Goal: Task Accomplishment & Management: Use online tool/utility

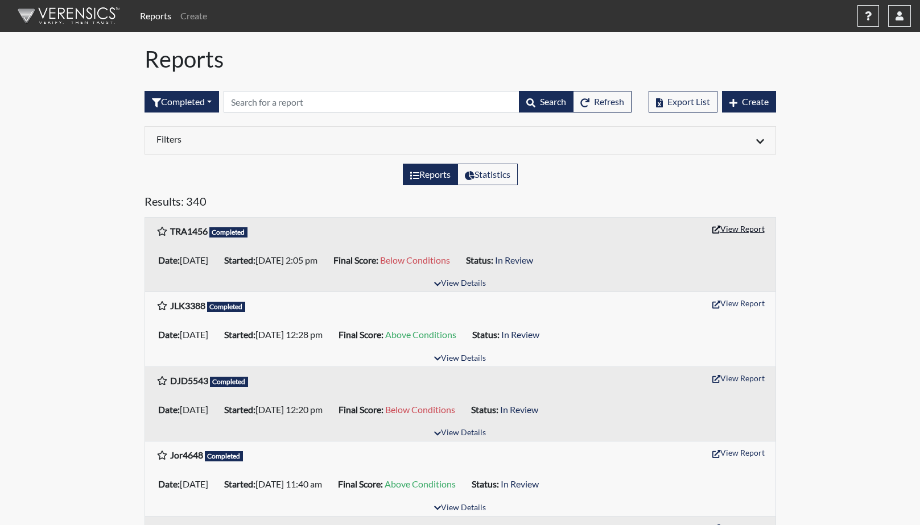
click at [736, 226] on button "View Report" at bounding box center [738, 229] width 63 height 18
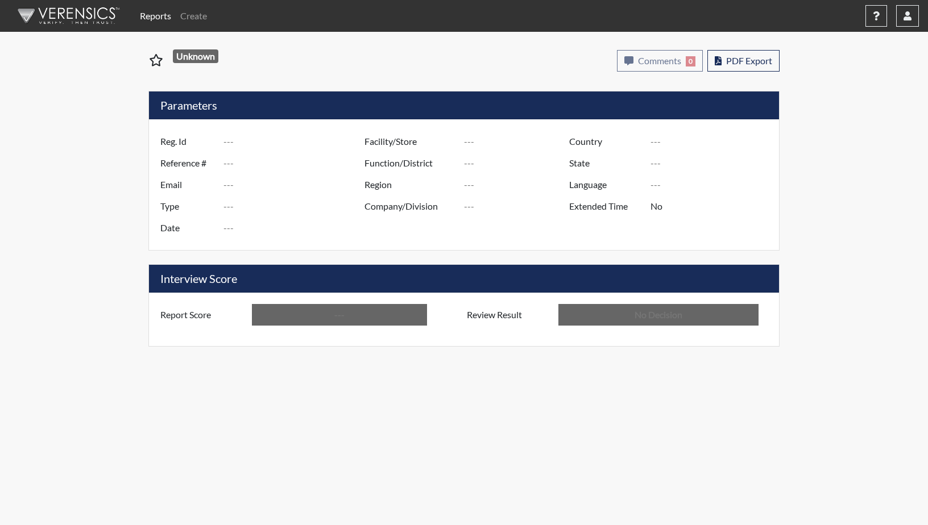
type input "TRA1456"
type input "50932"
type input "---"
type input "Corrections Pre-Employment"
type input "Aug 25, 2025"
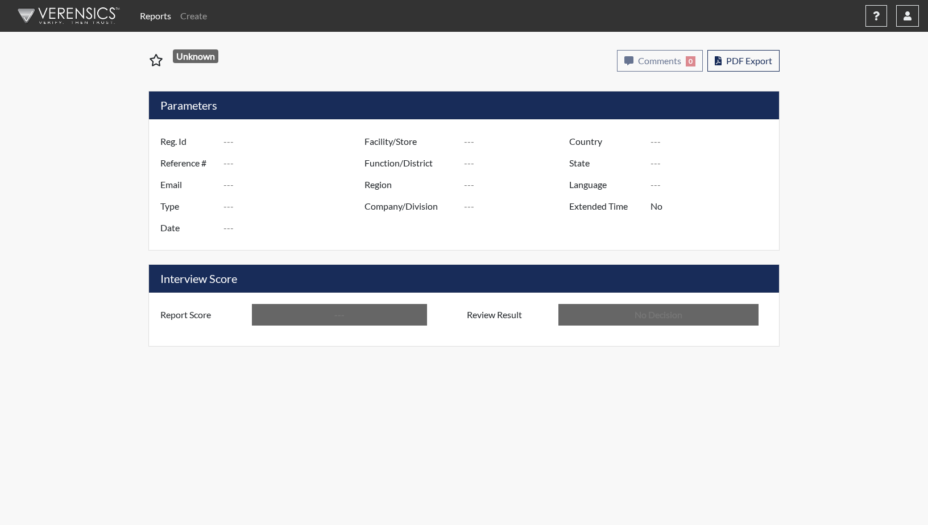
type input "GD&CP SMU*+"
type input "[GEOGRAPHIC_DATA]"
type input "[US_STATE]"
type input "English"
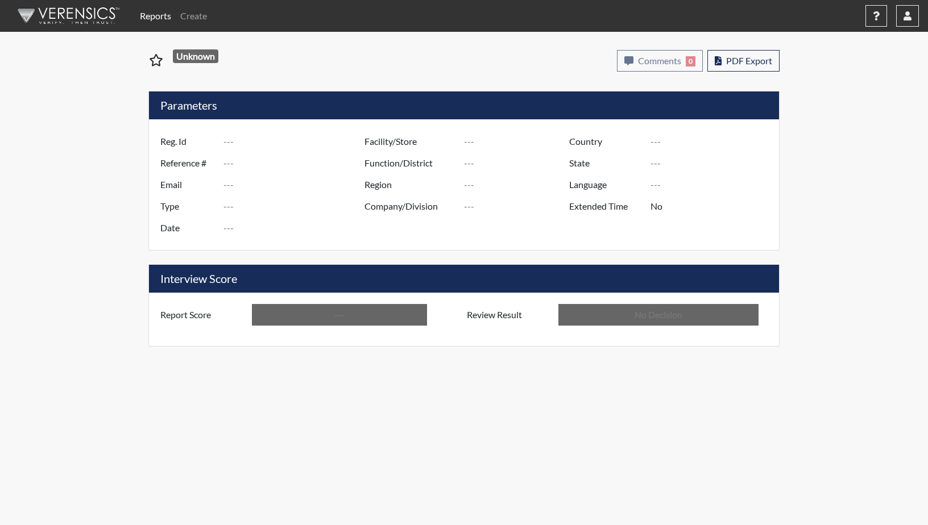
type input "Below Conditions"
type input "In Review"
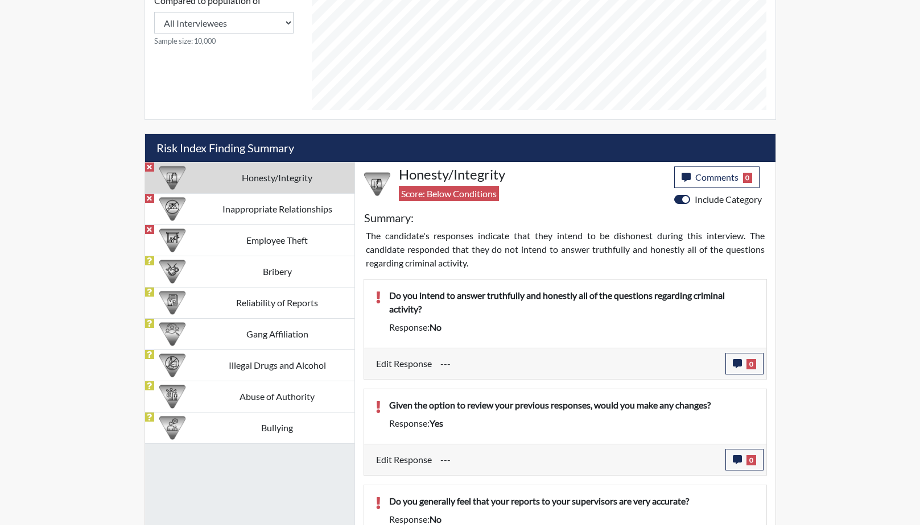
scroll to position [569, 0]
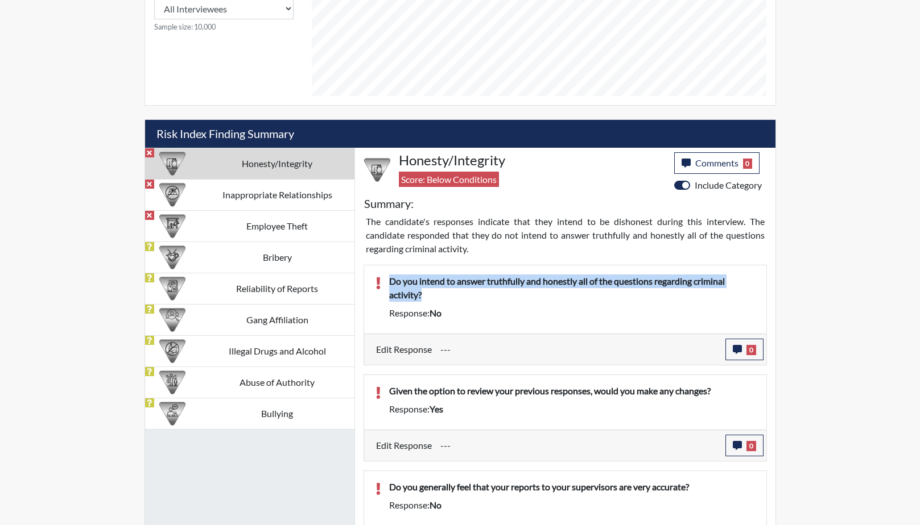
drag, startPoint x: 427, startPoint y: 296, endPoint x: 391, endPoint y: 285, distance: 37.3
click at [391, 285] on p "Do you intend to answer truthfully and honestly all of the questions regarding …" at bounding box center [572, 288] width 366 height 27
drag, startPoint x: 391, startPoint y: 285, endPoint x: 398, endPoint y: 287, distance: 6.9
copy p "Do you intend to answer truthfully and honestly all of the questions regarding …"
click at [734, 350] on icon "button" at bounding box center [736, 349] width 9 height 9
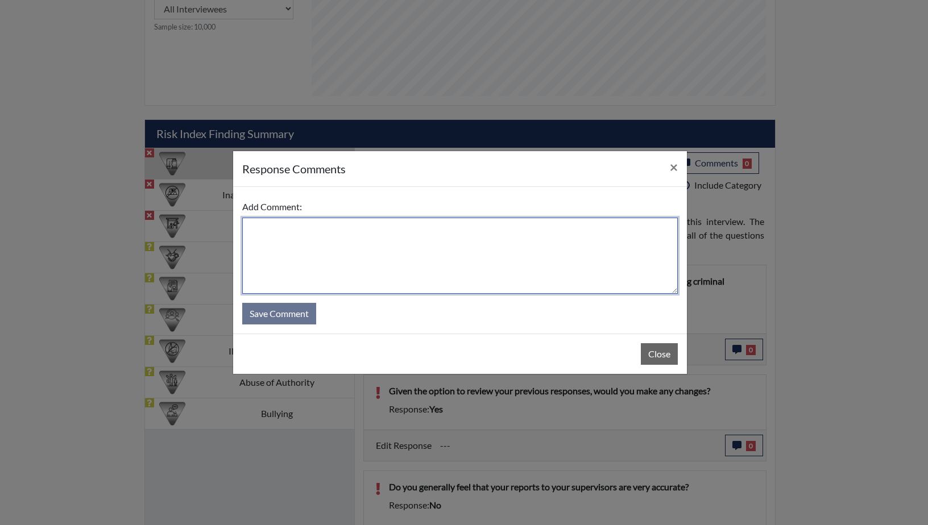
paste textarea "Do you intend to answer truthfully and honestly all of the questions regarding …"
click at [249, 230] on textarea "Do you intend to answer truthfully and honestly all of the questions regarding …" at bounding box center [460, 256] width 436 height 76
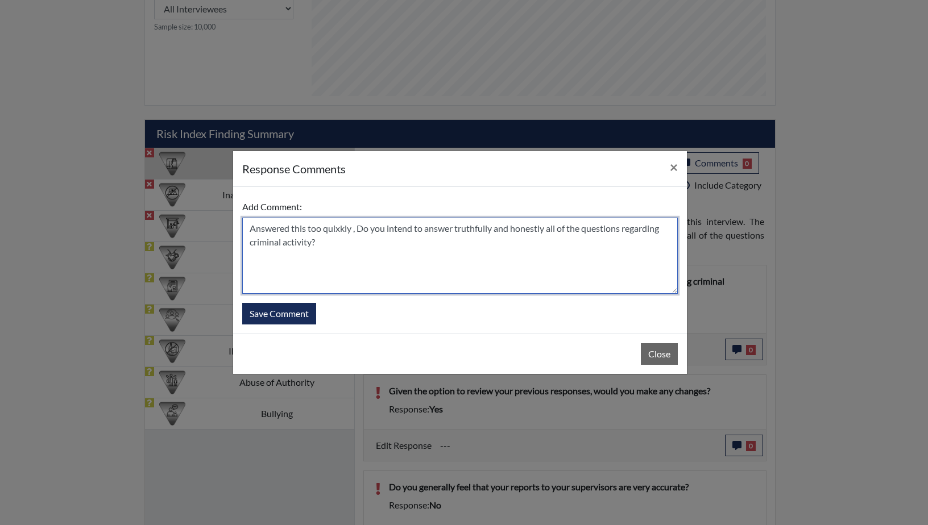
drag, startPoint x: 423, startPoint y: 229, endPoint x: 358, endPoint y: 229, distance: 64.3
click at [358, 229] on textarea "Answered this too quixkly , Do you intend to answer truthfully and honestly all…" at bounding box center [460, 256] width 436 height 76
click at [357, 245] on textarea "Answered this too quixkly , she does intend to answer truthfully and honestly a…" at bounding box center [460, 256] width 436 height 76
type textarea "Answered this too quixkly , she does intend to answer truthfully and honestly a…"
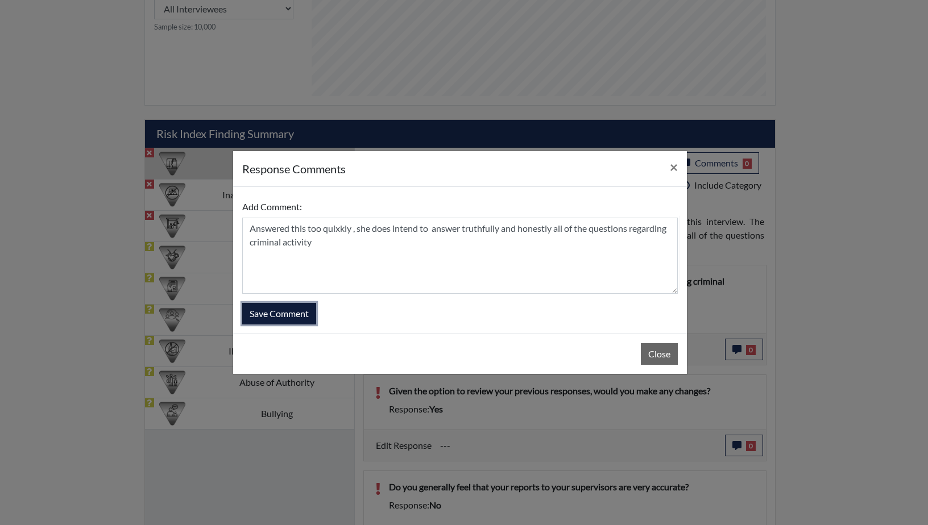
click at [291, 314] on button "Save Comment" at bounding box center [279, 314] width 74 height 22
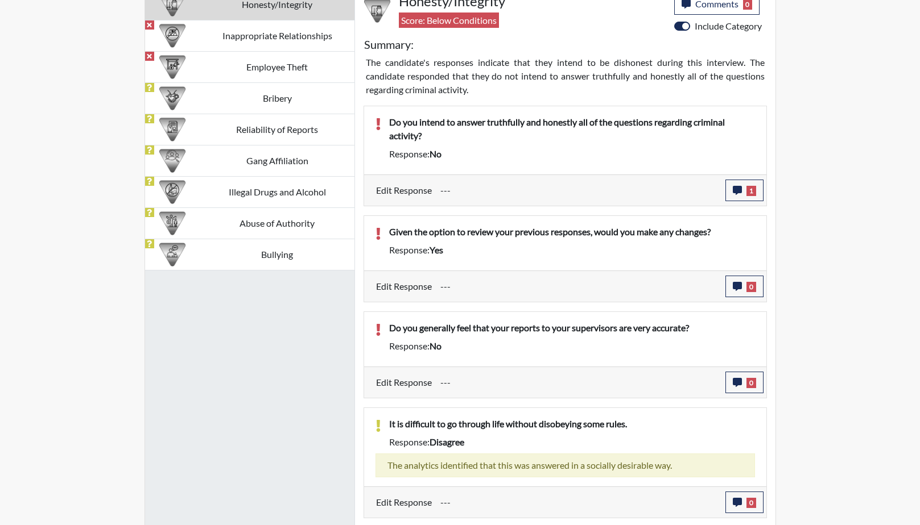
scroll to position [796, 0]
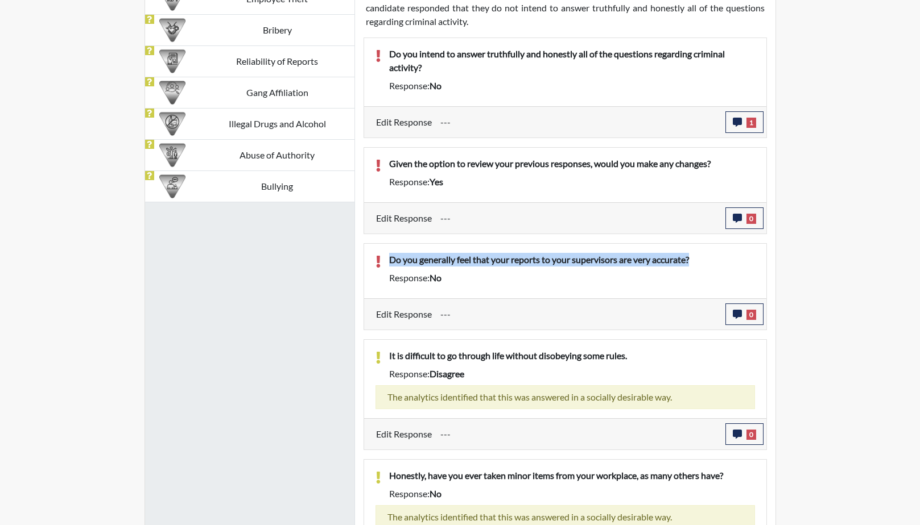
drag, startPoint x: 706, startPoint y: 260, endPoint x: 384, endPoint y: 264, distance: 322.5
click at [384, 264] on div "Do you generally feel that your reports to your supervisors are very accurate?" at bounding box center [571, 262] width 383 height 18
drag, startPoint x: 384, startPoint y: 264, endPoint x: 465, endPoint y: 263, distance: 80.8
copy p "Do you generally feel that your reports to your supervisors are very accurate?"
click at [741, 317] on icon "button" at bounding box center [736, 314] width 9 height 9
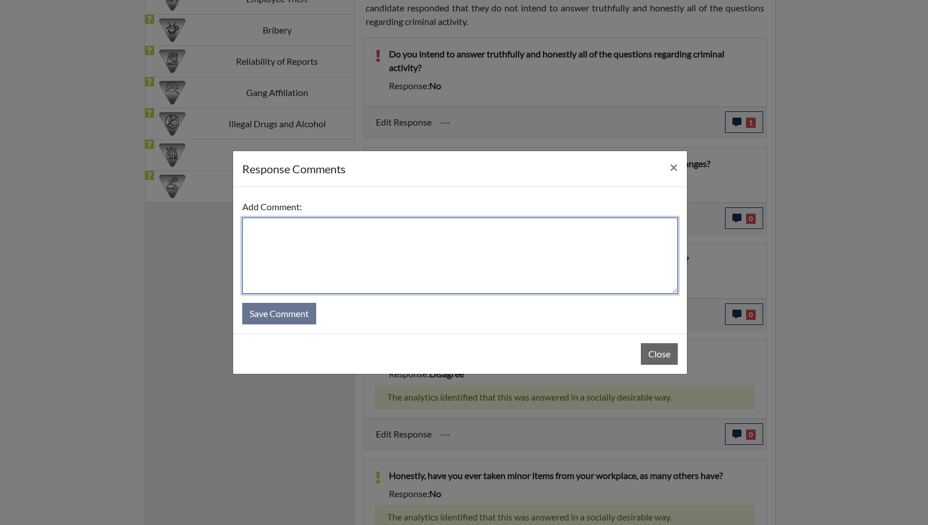
paste textarea "Do you generally feel that your reports to your supervisors are very accurate?"
click at [248, 227] on textarea "Do you generally feel that your reports to your supervisors are very accurate?" at bounding box center [460, 256] width 436 height 76
drag, startPoint x: 404, startPoint y: 230, endPoint x: 337, endPoint y: 230, distance: 67.7
click at [337, 230] on textarea "Answered too quickly Do you generally feel that your reports to your supervisor…" at bounding box center [460, 256] width 436 height 76
drag, startPoint x: 367, startPoint y: 230, endPoint x: 399, endPoint y: 231, distance: 31.9
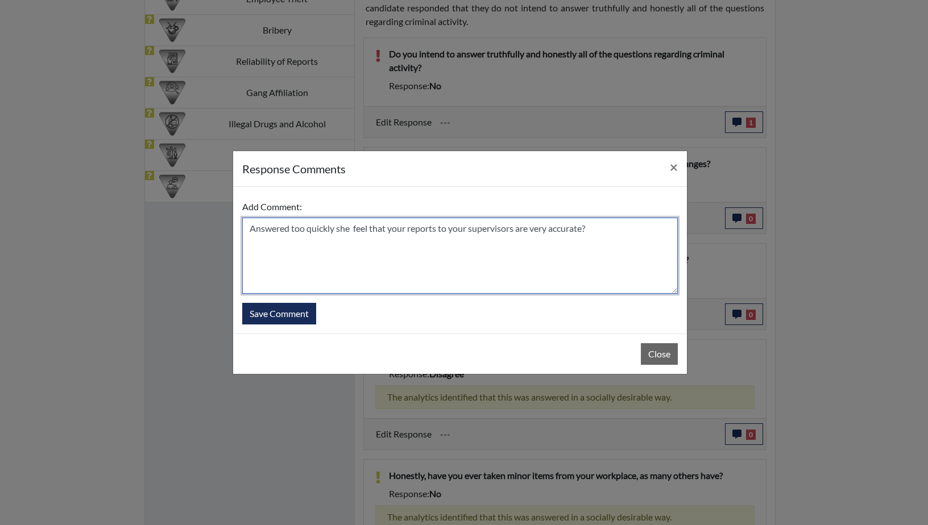
click at [370, 230] on textarea "Answered too quickly she feel that your reports to your supervisors are very ac…" at bounding box center [460, 256] width 436 height 76
click at [375, 234] on textarea "Answered too quickly she feel that your reports to your supervisors are very ac…" at bounding box center [460, 256] width 436 height 76
click at [600, 230] on textarea "Answered too quickly she feels that your reports to your supervisors are very a…" at bounding box center [460, 256] width 436 height 76
drag, startPoint x: 411, startPoint y: 230, endPoint x: 394, endPoint y: 230, distance: 17.1
click at [394, 230] on textarea "Answered too quickly she feels that your reports to your supervisors are very a…" at bounding box center [460, 256] width 436 height 76
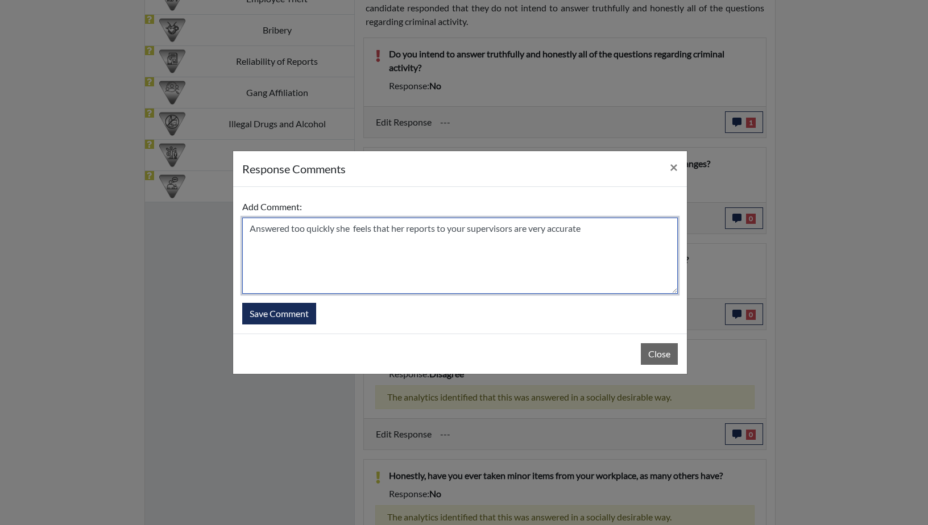
drag, startPoint x: 467, startPoint y: 229, endPoint x: 449, endPoint y: 228, distance: 18.2
click at [449, 228] on textarea "Answered too quickly she feels that her reports to your supervisors are very ac…" at bounding box center [460, 256] width 436 height 76
type textarea "Answered too quickly she feels that her reports to her supervisors are very acc…"
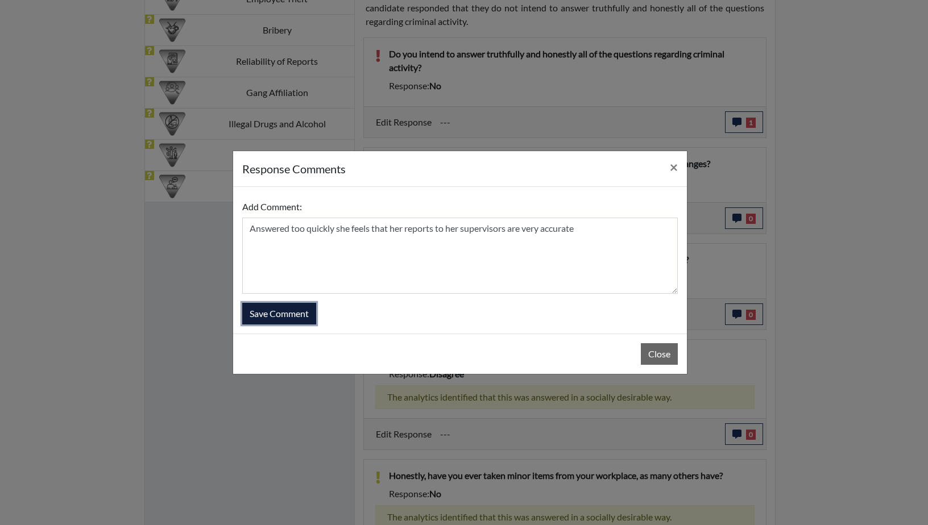
click at [280, 317] on button "Save Comment" at bounding box center [279, 314] width 74 height 22
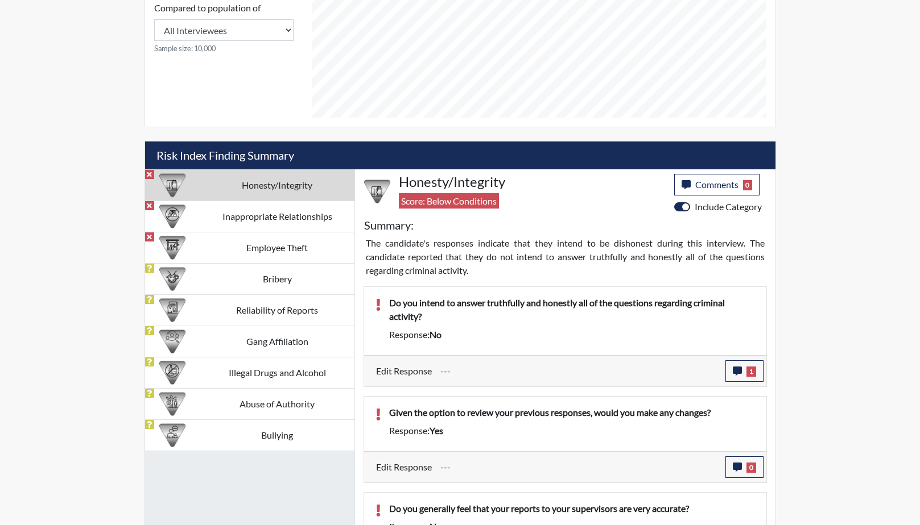
scroll to position [539, 0]
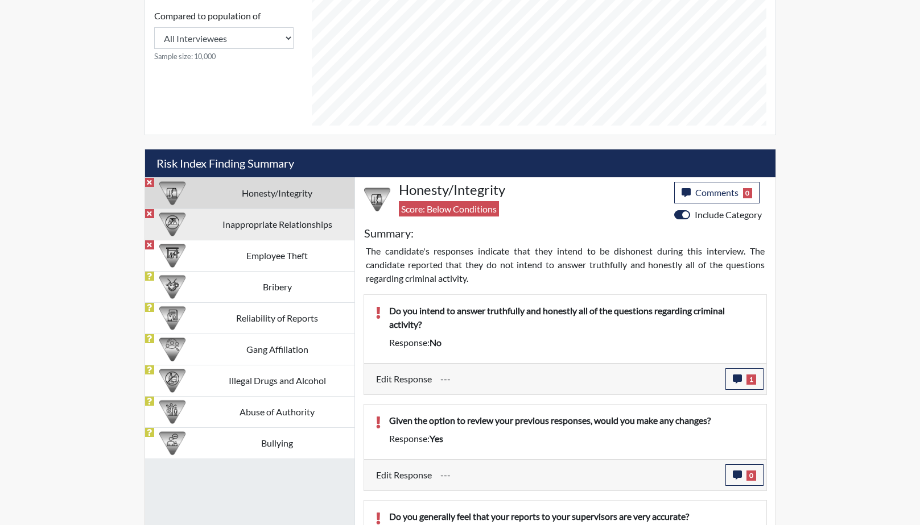
click at [264, 223] on td "Inappropriate Relationships" at bounding box center [277, 224] width 154 height 31
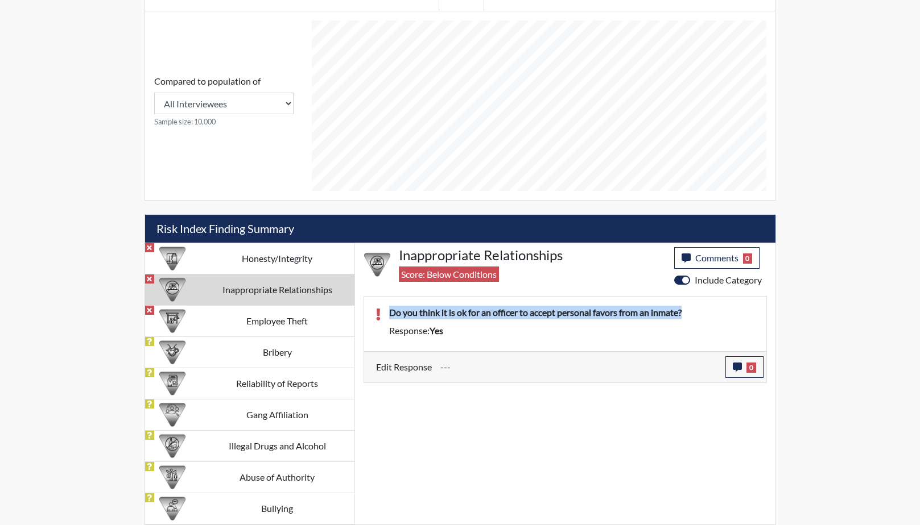
drag, startPoint x: 701, startPoint y: 313, endPoint x: 387, endPoint y: 311, distance: 313.9
click at [387, 311] on div "Do you think it is ok for an officer to accept personal favors from an inmate?" at bounding box center [571, 315] width 383 height 18
drag, startPoint x: 387, startPoint y: 311, endPoint x: 453, endPoint y: 316, distance: 66.1
copy p "Do you think it is ok for an officer to accept personal favors from an inmate?"
click at [739, 362] on button "0" at bounding box center [744, 368] width 38 height 22
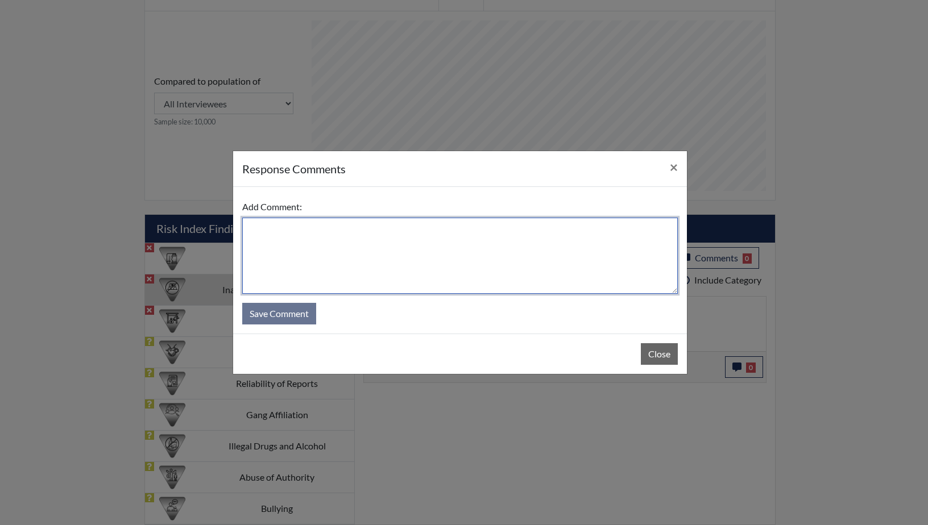
paste textarea "Do you think it is ok for an officer to accept personal favors from an inmate?"
click at [249, 229] on textarea "Do you think it is ok for an officer to accept personal favors from an inmate?" at bounding box center [460, 256] width 436 height 76
drag, startPoint x: 374, startPoint y: 229, endPoint x: 323, endPoint y: 229, distance: 51.2
click at [323, 229] on textarea "This answer is NO Do you think it is ok for an officer to accept personal favor…" at bounding box center [460, 256] width 436 height 76
click at [340, 227] on textarea "This answer is NO ,it is ok for an officer to accept personal favors from an in…" at bounding box center [460, 256] width 436 height 76
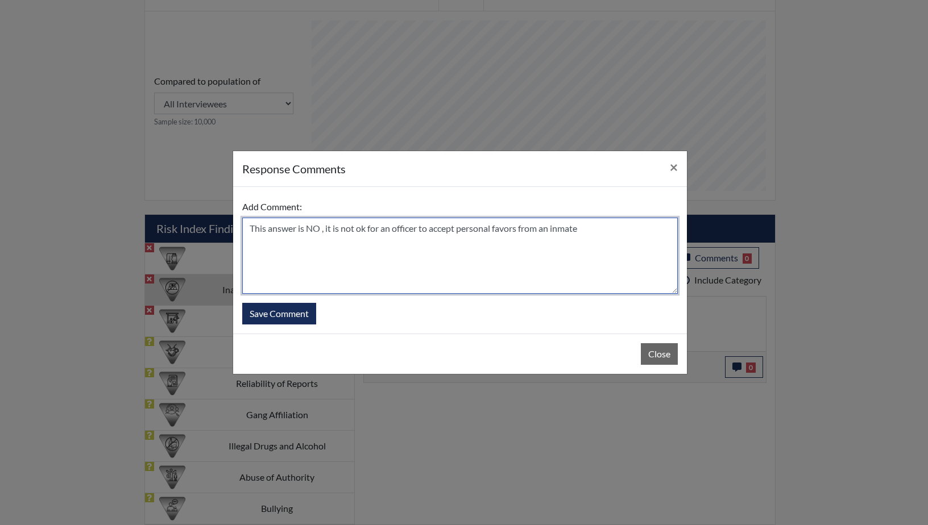
drag, startPoint x: 266, startPoint y: 229, endPoint x: 242, endPoint y: 229, distance: 23.9
click at [242, 229] on textarea "This answer is NO , it is not ok for an officer to accept personal favors from …" at bounding box center [460, 256] width 436 height 76
click at [351, 254] on textarea "Her answer is NO , it is not ok for an officer to accept personal favors from a…" at bounding box center [460, 256] width 436 height 76
type textarea "Her answer is NO , it is not ok for an officer to accept personal favors from a…"
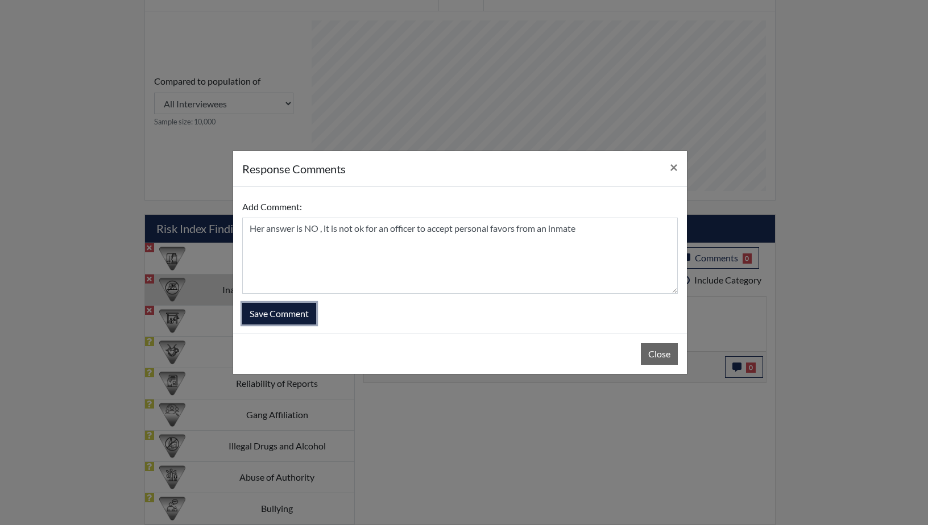
click at [290, 316] on button "Save Comment" at bounding box center [279, 314] width 74 height 22
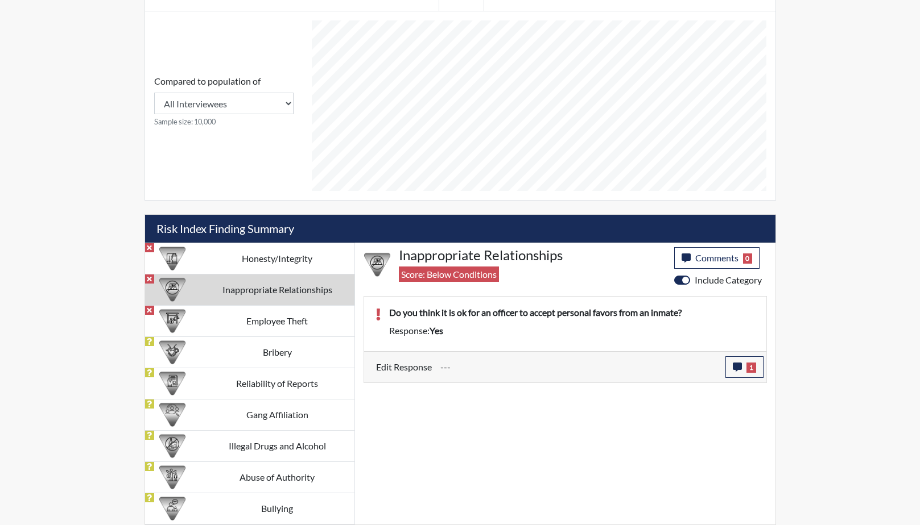
scroll to position [189, 473]
click at [260, 322] on td "Employee Theft" at bounding box center [277, 320] width 154 height 31
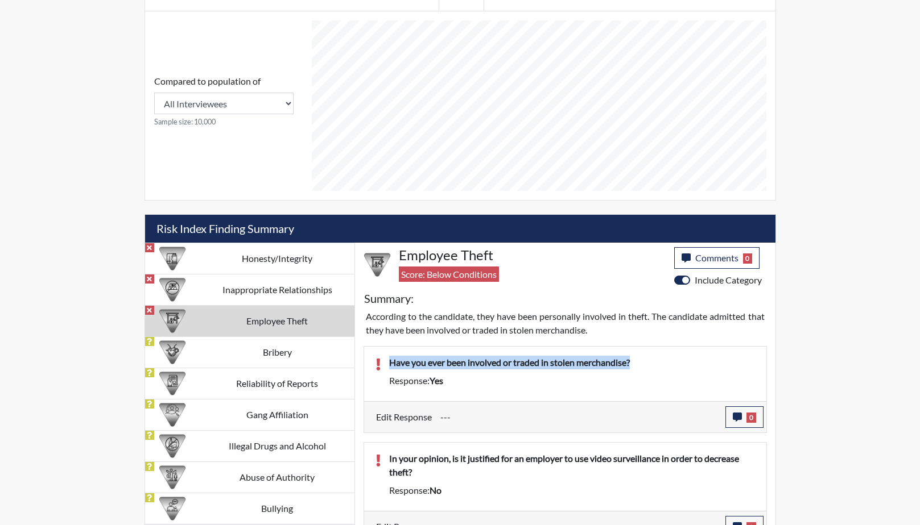
drag, startPoint x: 640, startPoint y: 359, endPoint x: 389, endPoint y: 359, distance: 251.4
click at [389, 359] on p "Have you ever been involved or traded in stolen merchandise?" at bounding box center [572, 363] width 366 height 14
drag, startPoint x: 389, startPoint y: 359, endPoint x: 475, endPoint y: 362, distance: 86.5
copy p "Have you ever been involved or traded in stolen merchandise?"
click at [734, 416] on icon "button" at bounding box center [736, 417] width 9 height 9
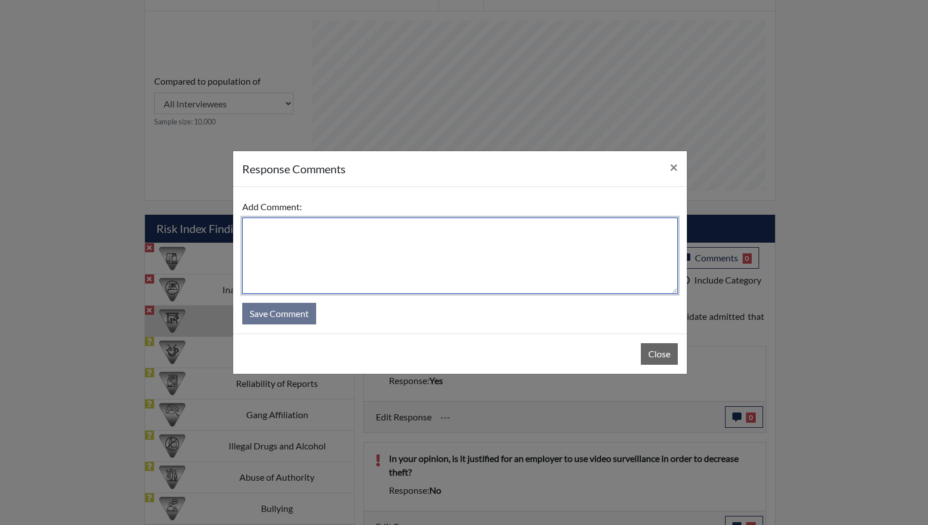
paste textarea "Have you ever been involved or traded in stolen merchandise?"
click at [264, 230] on textarea "Have you ever been involved or traded in stolen merchandise?" at bounding box center [460, 256] width 436 height 76
drag, startPoint x: 295, startPoint y: 227, endPoint x: 246, endPoint y: 222, distance: 48.7
click at [246, 222] on textarea "Have you ever been involved or traded in stolen merchandise?" at bounding box center [460, 256] width 436 height 76
click at [501, 225] on textarea "Shwe has never been involved or traded in stolen merchandise?" at bounding box center [460, 256] width 436 height 76
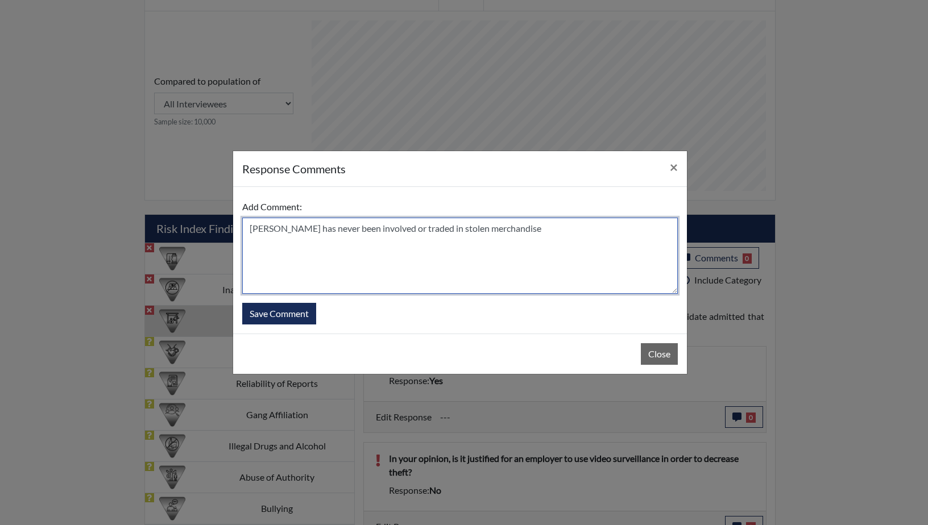
click at [266, 229] on textarea "Shwe has never been involved or traded in stolen merchandise" at bounding box center [460, 256] width 436 height 76
type textarea "She has never been involved or traded in stolen merchandise"
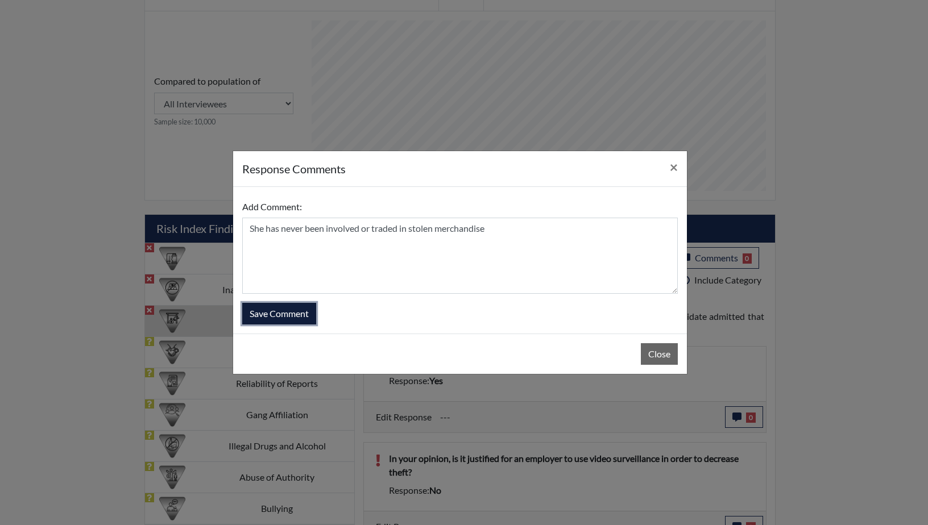
click at [285, 313] on button "Save Comment" at bounding box center [279, 314] width 74 height 22
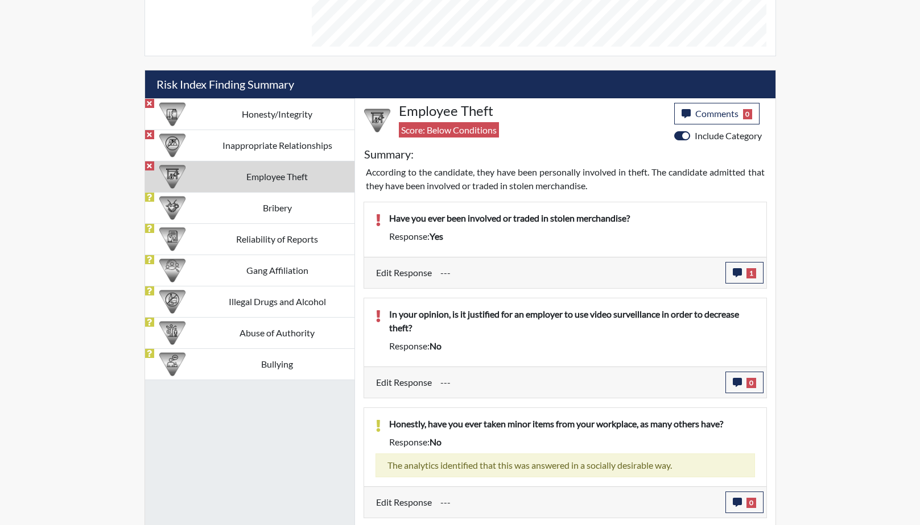
scroll to position [644, 0]
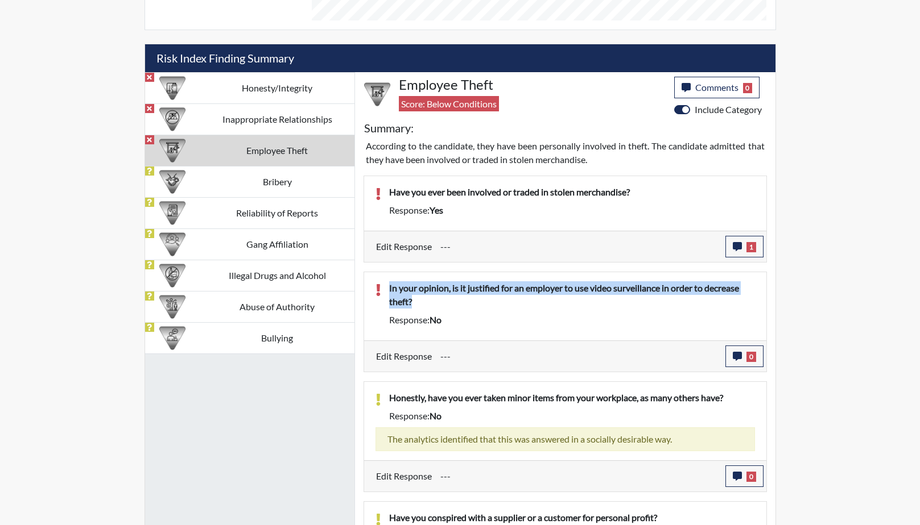
drag, startPoint x: 433, startPoint y: 300, endPoint x: 384, endPoint y: 287, distance: 50.6
click at [384, 287] on div "In your opinion, is it justified for an employer to use video surveillance in o…" at bounding box center [571, 297] width 383 height 32
drag, startPoint x: 384, startPoint y: 287, endPoint x: 395, endPoint y: 287, distance: 10.8
copy p "In your opinion, is it justified for an employer to use video surveillance in o…"
click at [738, 353] on icon "button" at bounding box center [736, 356] width 9 height 9
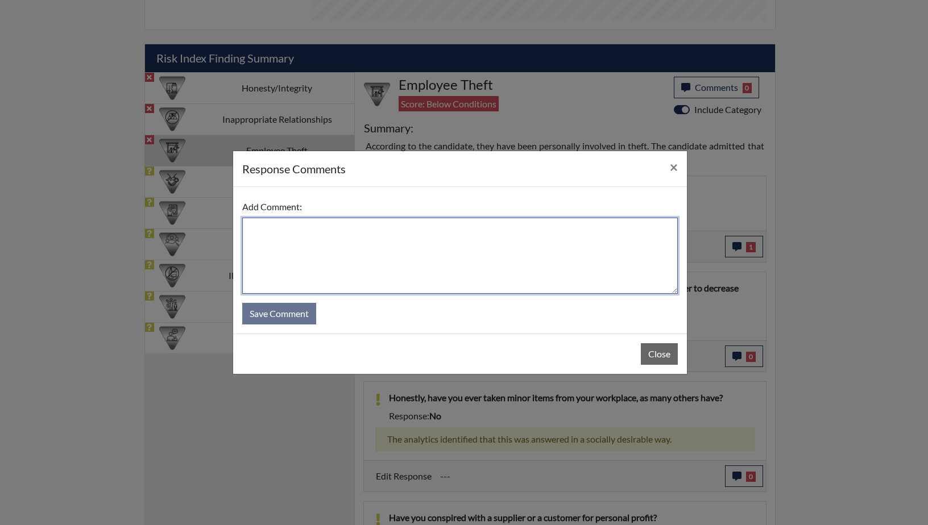
paste textarea "In your opinion, is it justified for an employer to use video surveillance in o…"
drag, startPoint x: 320, startPoint y: 230, endPoint x: 239, endPoint y: 227, distance: 81.4
click at [239, 227] on div "Add Comment: In your opinion, is it justified for an employer to use video surv…" at bounding box center [460, 260] width 454 height 147
click at [272, 228] on textarea "Yes, it justified for an employer to use video surveillance in order to decreas…" at bounding box center [460, 256] width 436 height 76
type textarea "Yes, it is justified for an employer to use video surveillance in order to decr…"
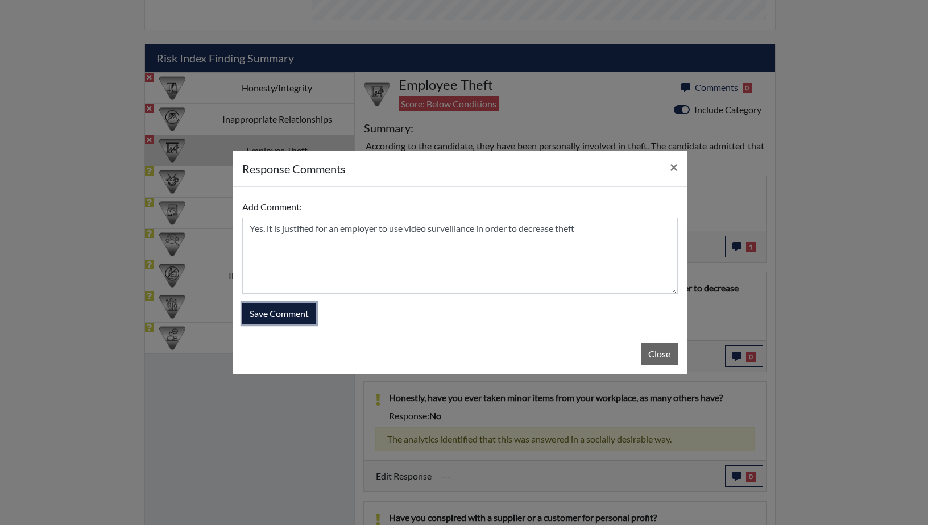
click at [273, 314] on button "Save Comment" at bounding box center [279, 314] width 74 height 22
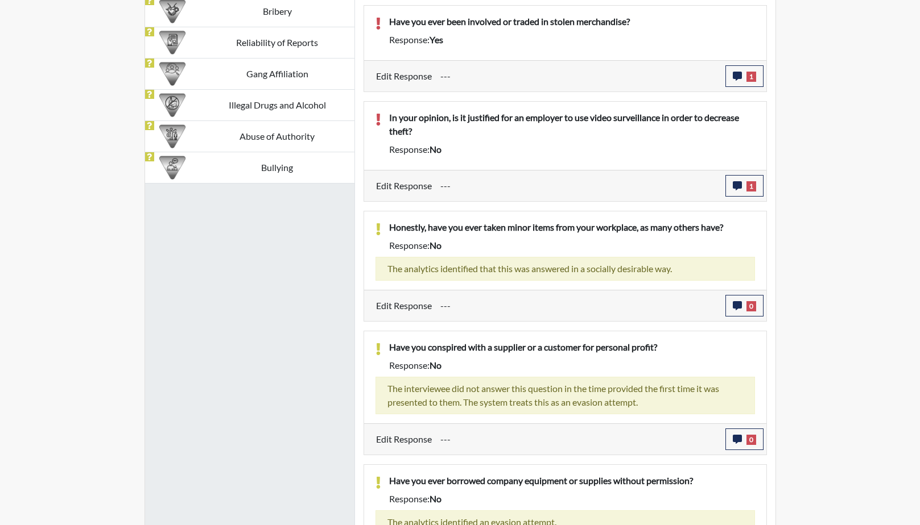
scroll to position [866, 0]
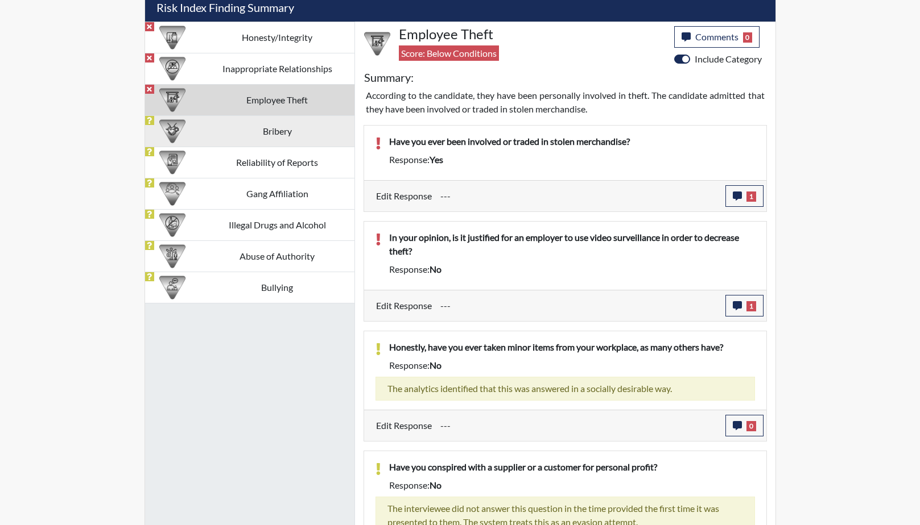
click at [276, 143] on td "Bribery" at bounding box center [277, 130] width 154 height 31
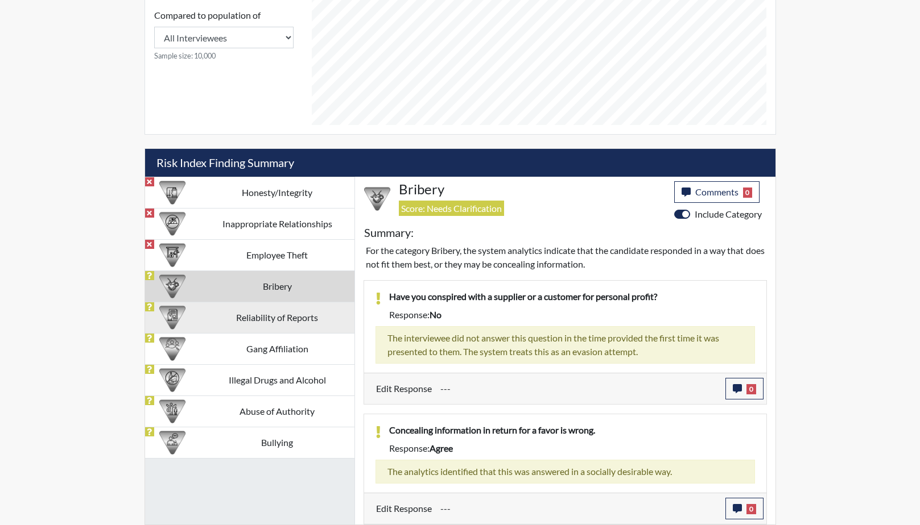
click at [258, 326] on td "Reliability of Reports" at bounding box center [277, 317] width 154 height 31
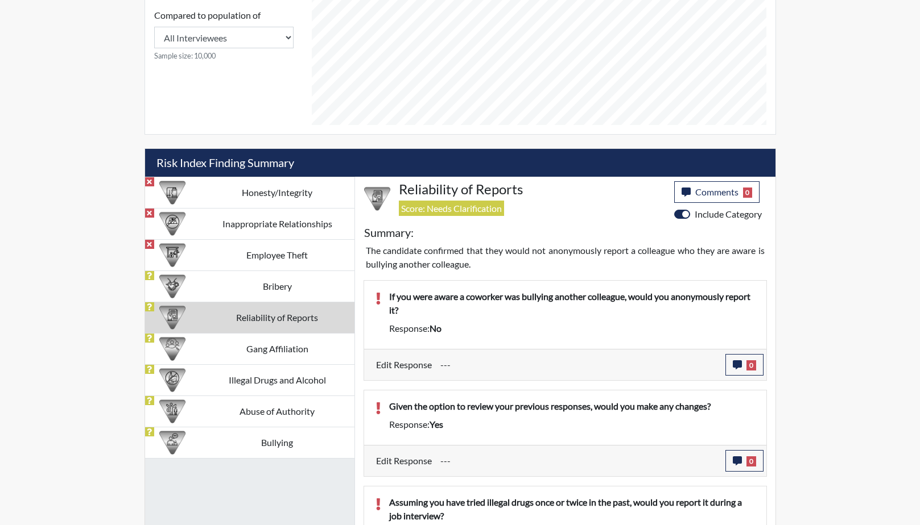
scroll to position [695, 0]
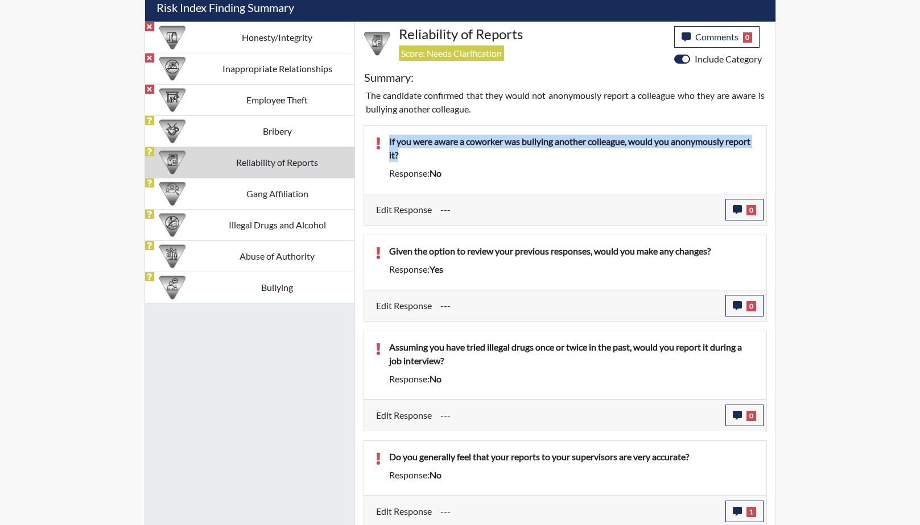
drag, startPoint x: 439, startPoint y: 156, endPoint x: 378, endPoint y: 143, distance: 62.8
click at [378, 143] on div "If you were aware a coworker was bullying another colleague, would you anonymou…" at bounding box center [565, 160] width 396 height 50
drag, startPoint x: 378, startPoint y: 143, endPoint x: 400, endPoint y: 144, distance: 22.2
copy p "If you were aware a coworker was bullying another colleague, would you anonymou…"
click at [738, 209] on icon "button" at bounding box center [736, 209] width 9 height 9
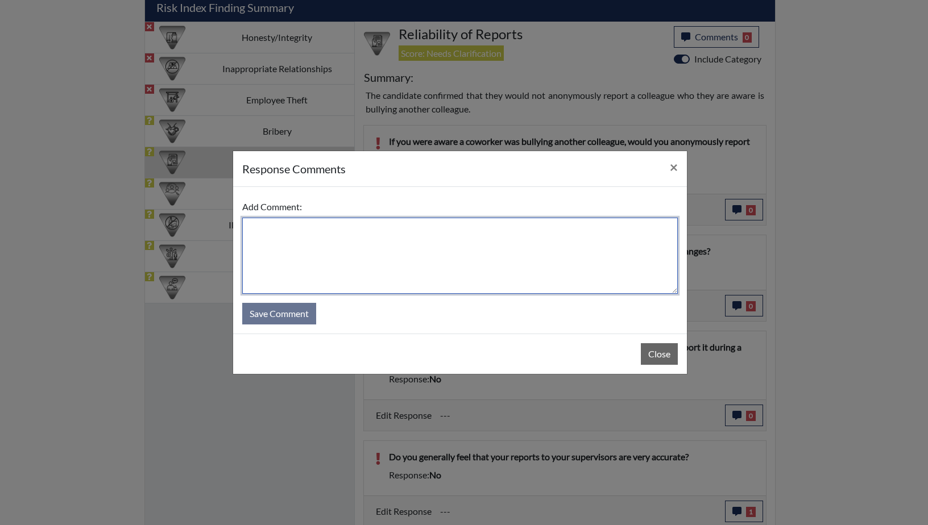
paste textarea "If you were aware a coworker was bullying another colleague, would you anonymou…"
drag, startPoint x: 273, startPoint y: 229, endPoint x: 258, endPoint y: 231, distance: 15.5
click at [258, 231] on textarea "If you were aware a coworker was bullying another colleague, would you anonymou…" at bounding box center [460, 256] width 436 height 76
click at [320, 230] on textarea "If she were aware a coworker was bullying another colleague, would you anonymou…" at bounding box center [460, 256] width 436 height 76
click at [394, 230] on textarea "If she were aware of a coworker was bullying another colleague, would you anony…" at bounding box center [460, 256] width 436 height 76
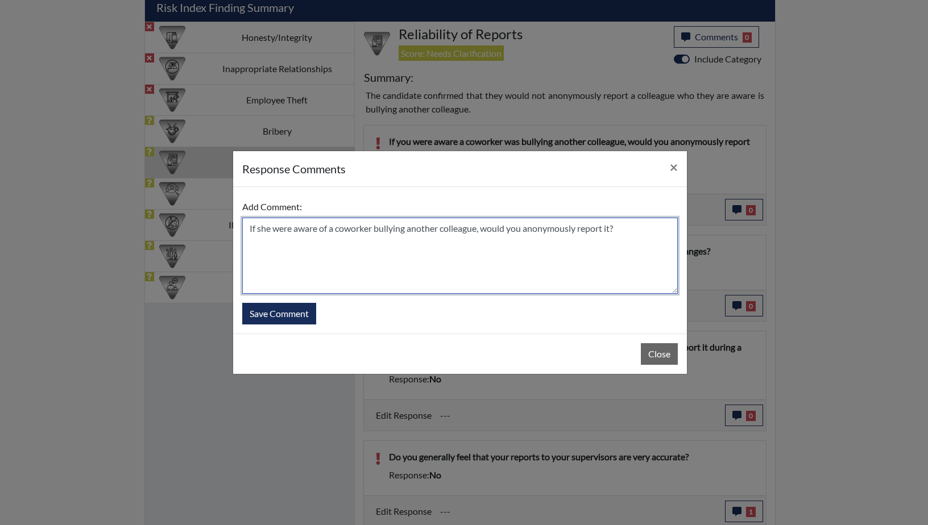
drag, startPoint x: 526, startPoint y: 229, endPoint x: 487, endPoint y: 230, distance: 38.7
click at [487, 230] on textarea "If she were aware of a coworker bullying another colleague, would you anonymous…" at bounding box center [460, 256] width 436 height 76
click at [616, 229] on textarea "If she were aware of a coworker bullying another colleague, she would anonymous…" at bounding box center [460, 256] width 436 height 76
type textarea "If she were aware of a coworker bullying another colleague, she would anonymous…"
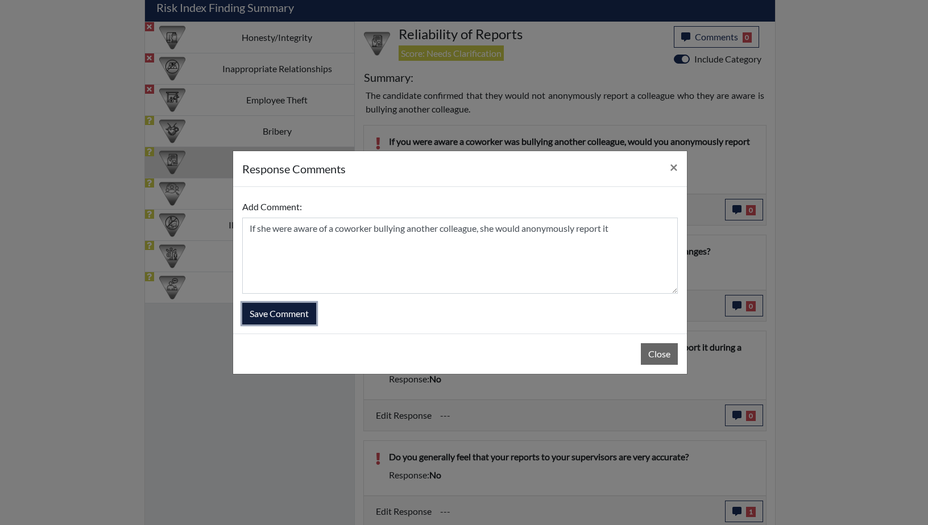
click at [285, 315] on button "Save Comment" at bounding box center [279, 314] width 74 height 22
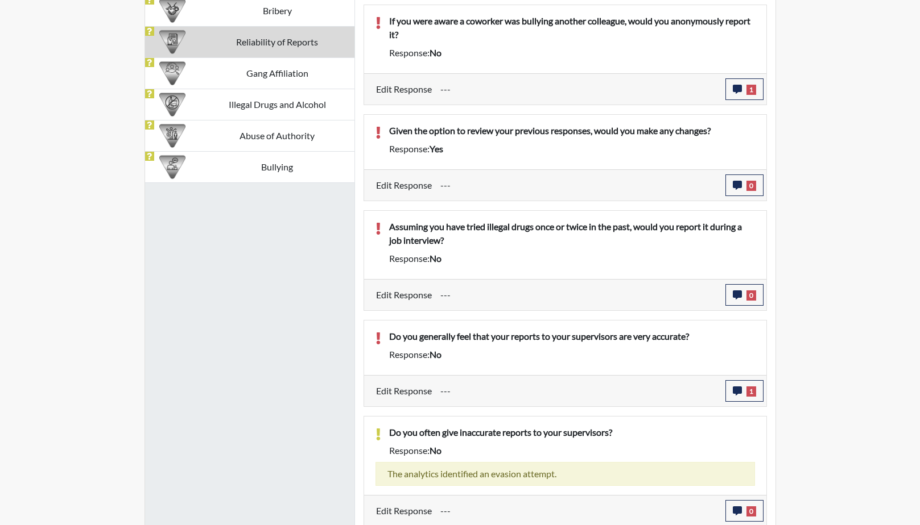
scroll to position [818, 0]
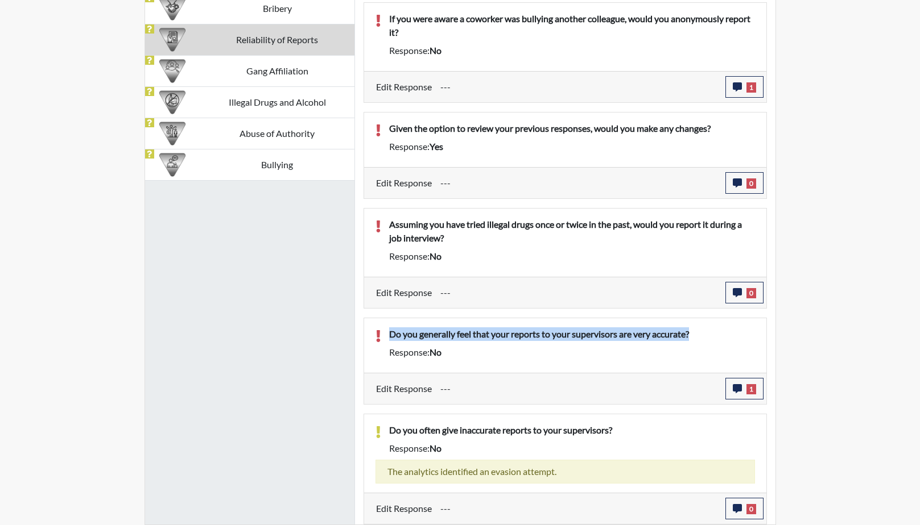
drag, startPoint x: 699, startPoint y: 337, endPoint x: 384, endPoint y: 336, distance: 315.0
click at [384, 336] on div "Do you generally feel that your reports to your supervisors are very accurate?" at bounding box center [571, 337] width 383 height 18
click at [592, 316] on div "If you were aware a coworker was bullying another colleague, would you anonymou…" at bounding box center [565, 259] width 420 height 532
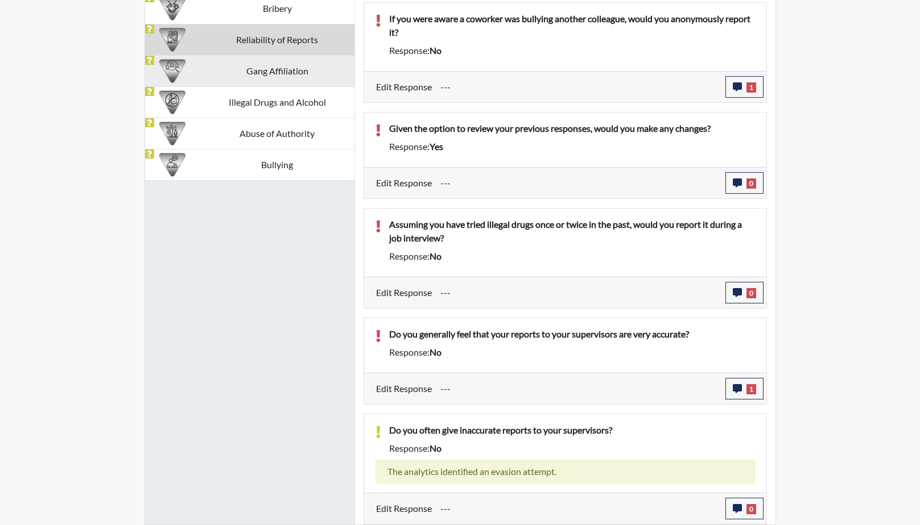
click at [282, 69] on td "Gang Affiliation" at bounding box center [277, 70] width 154 height 31
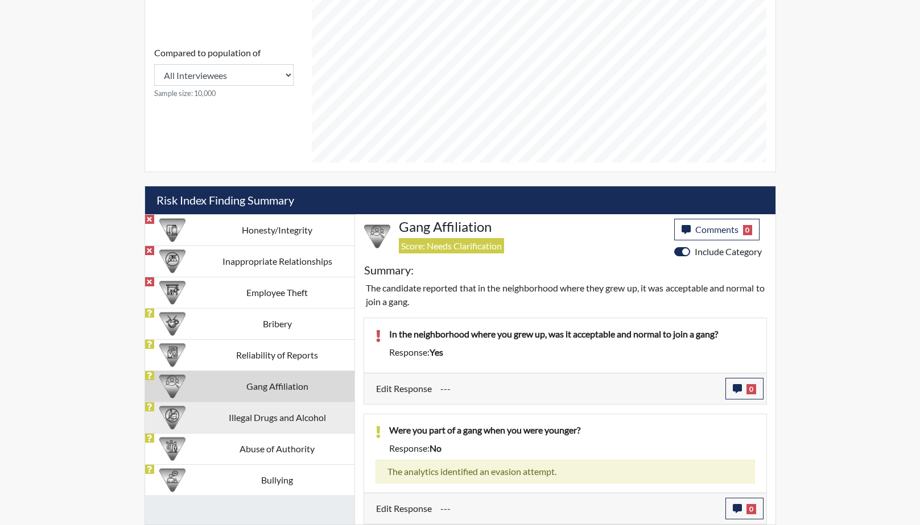
click at [267, 420] on td "Illegal Drugs and Alcohol" at bounding box center [277, 417] width 154 height 31
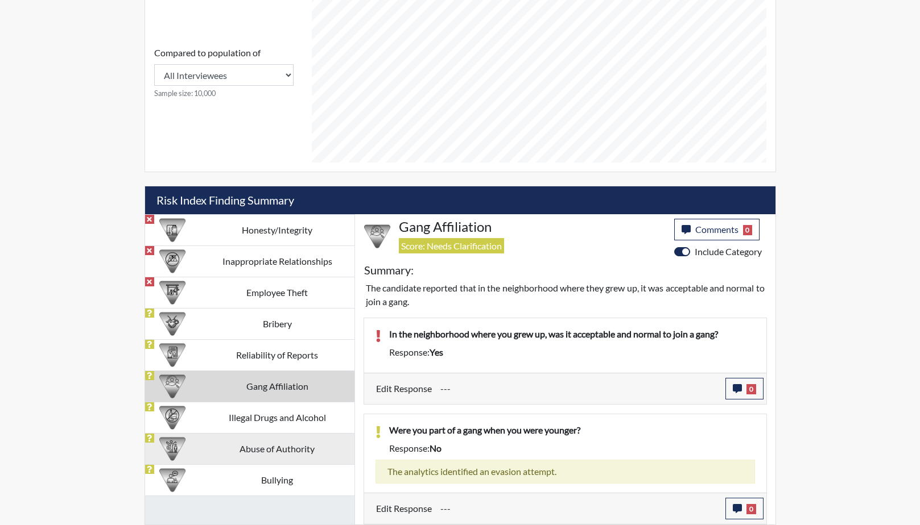
scroll to position [529, 0]
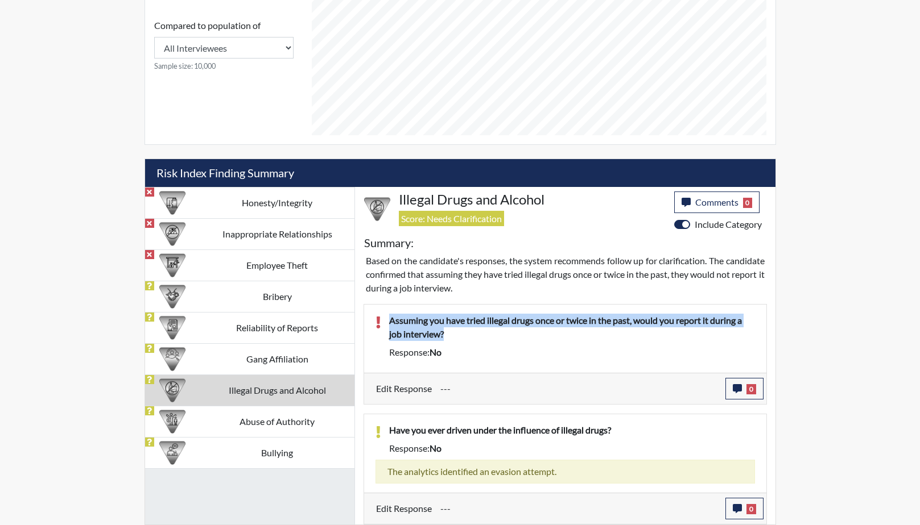
drag, startPoint x: 420, startPoint y: 333, endPoint x: 390, endPoint y: 317, distance: 34.3
click at [390, 317] on p "Assuming you have tried illegal drugs once or twice in the past, would you repo…" at bounding box center [572, 327] width 366 height 27
drag, startPoint x: 390, startPoint y: 317, endPoint x: 410, endPoint y: 328, distance: 23.1
copy p "Assuming you have tried illegal drugs once or twice in the past, would you repo…"
click at [738, 385] on icon "button" at bounding box center [736, 388] width 9 height 9
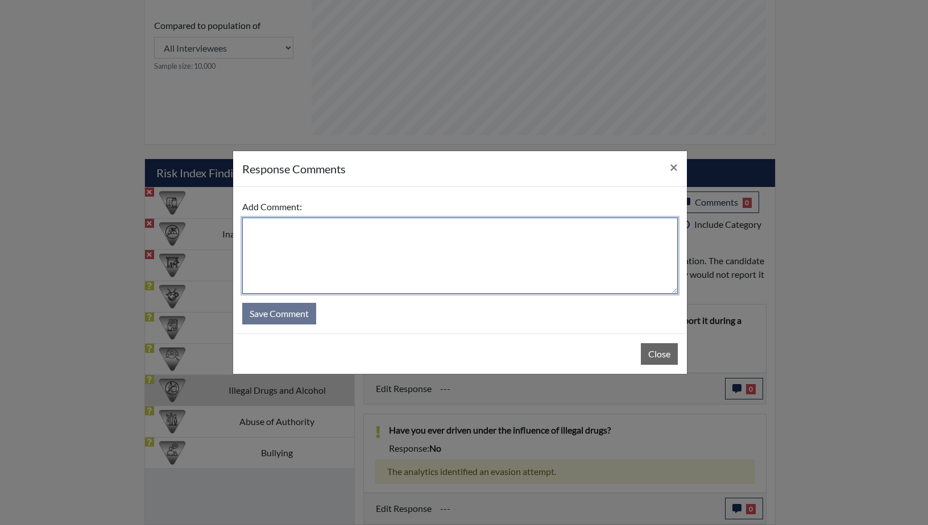
paste textarea "Assuming you have tried illegal drugs once or twice in the past, would you repo…"
click at [498, 229] on textarea "Assuming you have tried illegal drugs once or twice in the past, would you repo…" at bounding box center [460, 256] width 436 height 76
drag, startPoint x: 581, startPoint y: 227, endPoint x: 560, endPoint y: 229, distance: 21.6
click at [560, 229] on textarea "Assuming you have tried illegal drugs once or twice in the past, she would you …" at bounding box center [460, 256] width 436 height 76
drag, startPoint x: 553, startPoint y: 231, endPoint x: 537, endPoint y: 230, distance: 15.4
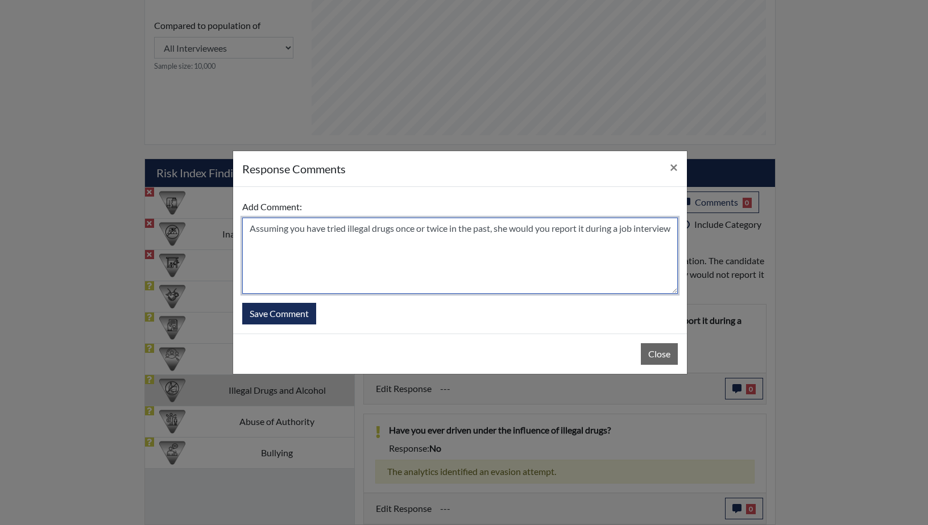
click at [537, 230] on textarea "Assuming you have tried illegal drugs once or twice in the past, she would you …" at bounding box center [460, 256] width 436 height 76
click at [664, 226] on textarea "Assuming you have tried illegal drugs once or twice in the past, she would repo…" at bounding box center [460, 256] width 436 height 76
type textarea "Assuming you have tried illegal drugs once or twice in the past, she would repo…"
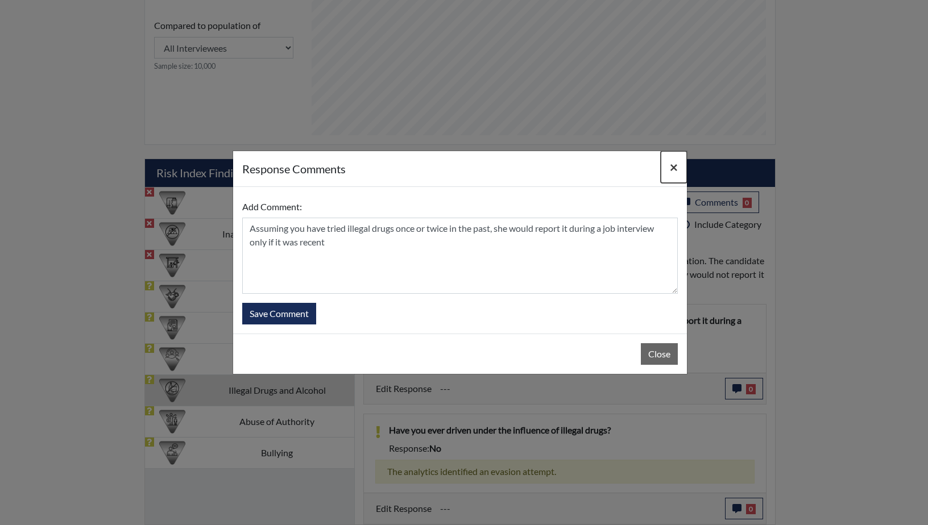
click at [674, 168] on span "×" at bounding box center [674, 167] width 8 height 16
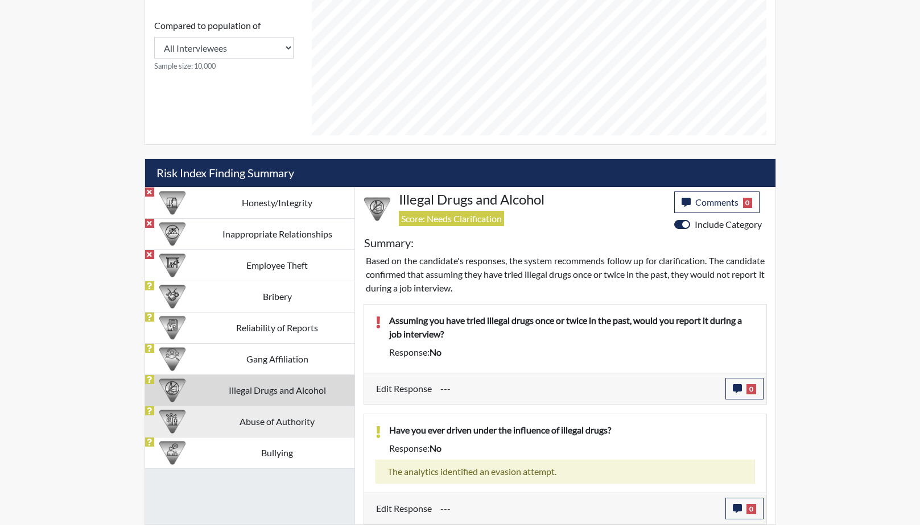
click at [271, 418] on td "Abuse of Authority" at bounding box center [277, 421] width 154 height 31
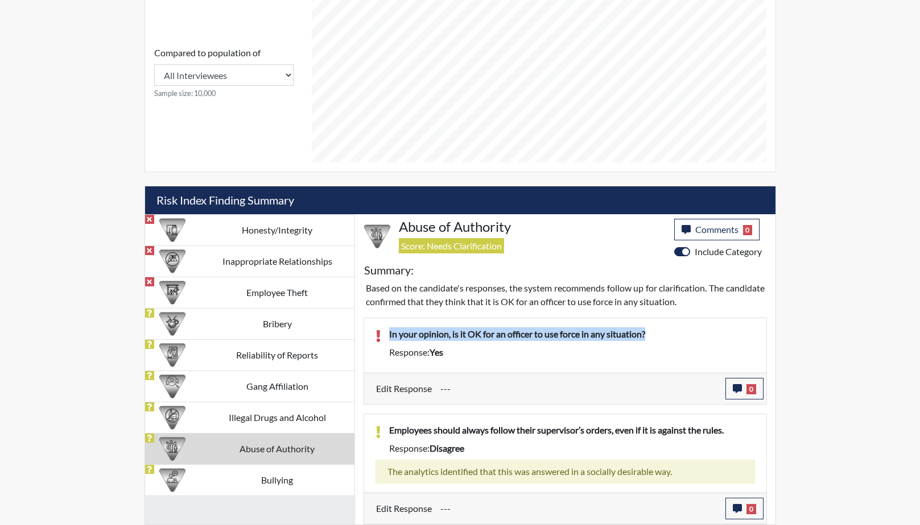
drag, startPoint x: 658, startPoint y: 333, endPoint x: 383, endPoint y: 333, distance: 275.2
click at [383, 333] on div "In your opinion, is it OK for an officer to use force in any situation?" at bounding box center [571, 337] width 383 height 18
drag, startPoint x: 383, startPoint y: 333, endPoint x: 429, endPoint y: 333, distance: 46.6
copy p "In your opinion, is it OK for an officer to use force in any situation?"
click at [735, 392] on icon "button" at bounding box center [736, 388] width 9 height 9
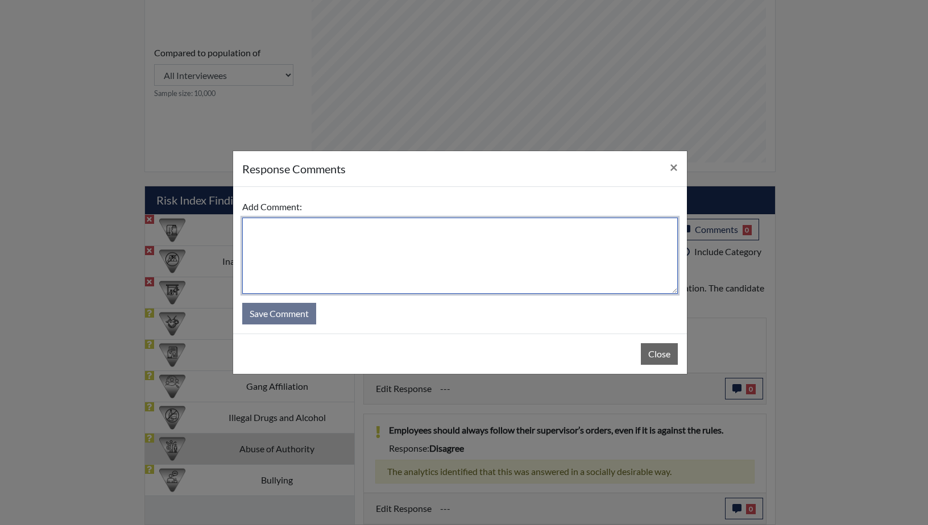
paste textarea "In your opinion, is it OK for an officer to use force in any situation?"
drag, startPoint x: 325, startPoint y: 231, endPoint x: 246, endPoint y: 230, distance: 79.6
click at [246, 230] on textarea "In your opinion, is it OK for an officer to use force in any situation" at bounding box center [460, 256] width 436 height 76
type textarea "She read this question too quickly, it's not OK for an officer to use force in …"
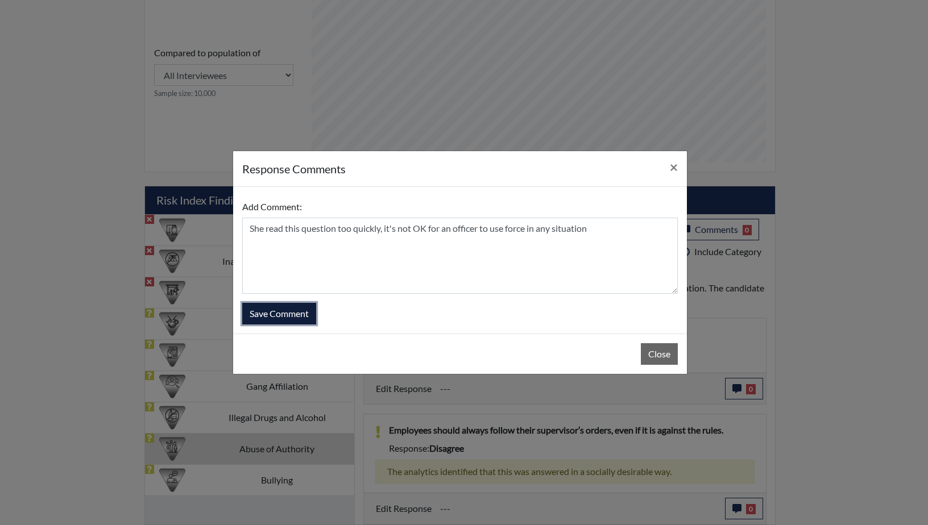
click at [273, 315] on button "Save Comment" at bounding box center [279, 314] width 74 height 22
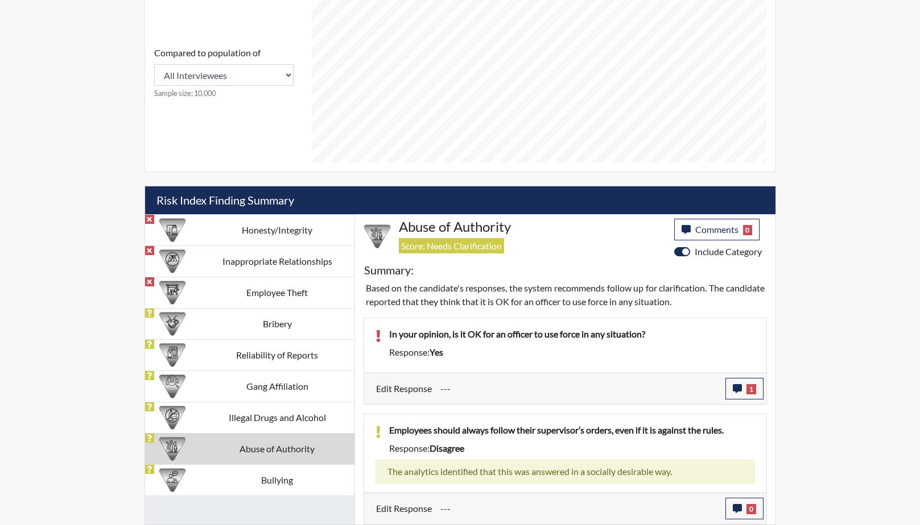
scroll to position [189, 473]
click at [268, 479] on td "Bullying" at bounding box center [277, 480] width 154 height 31
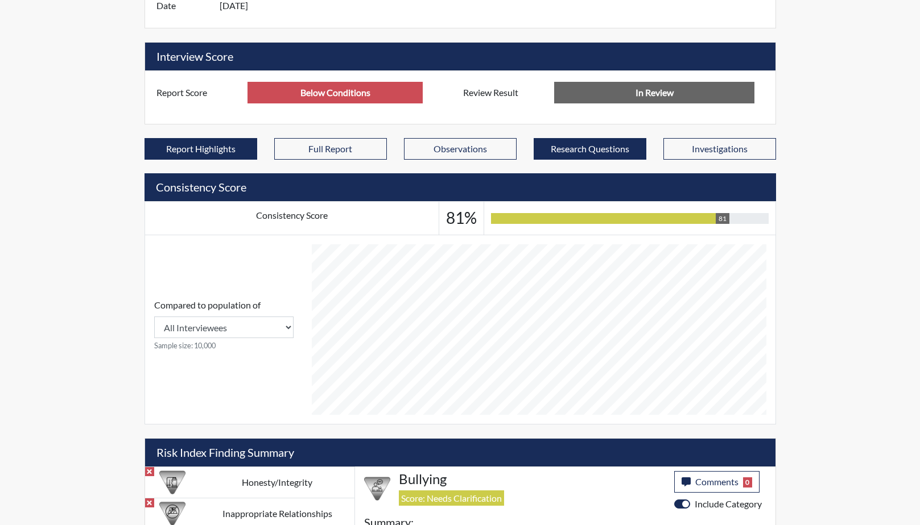
scroll to position [0, 0]
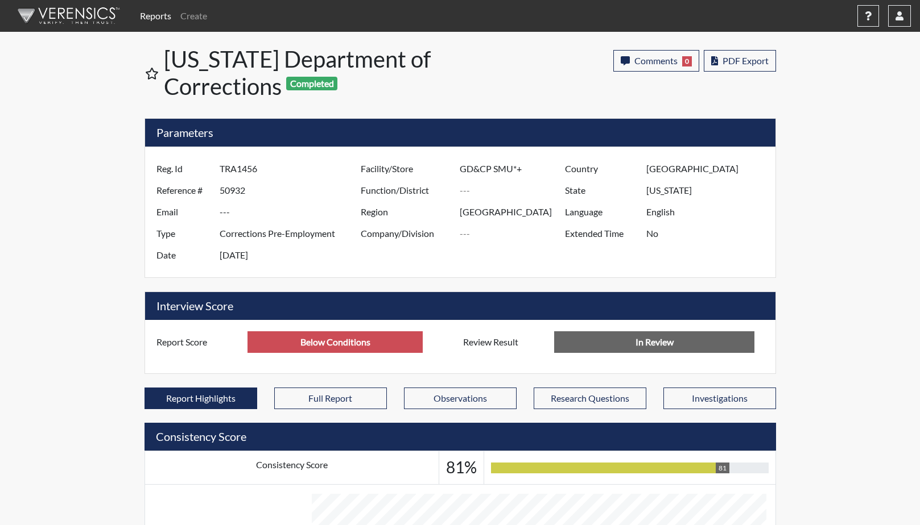
drag, startPoint x: 270, startPoint y: 169, endPoint x: 216, endPoint y: 168, distance: 54.6
click at [216, 168] on div "Reg. Id TRA1456" at bounding box center [256, 169] width 216 height 22
drag, startPoint x: 216, startPoint y: 168, endPoint x: 241, endPoint y: 168, distance: 25.0
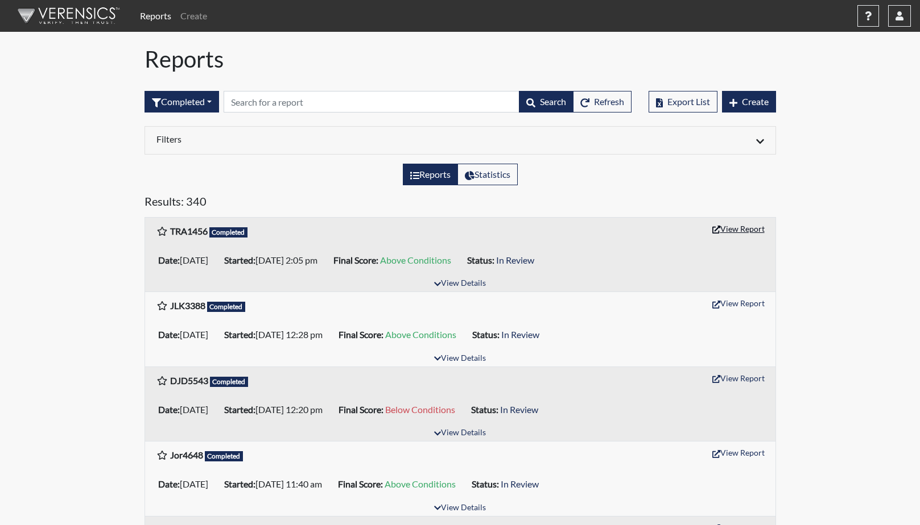
click at [751, 228] on button "View Report" at bounding box center [738, 229] width 63 height 18
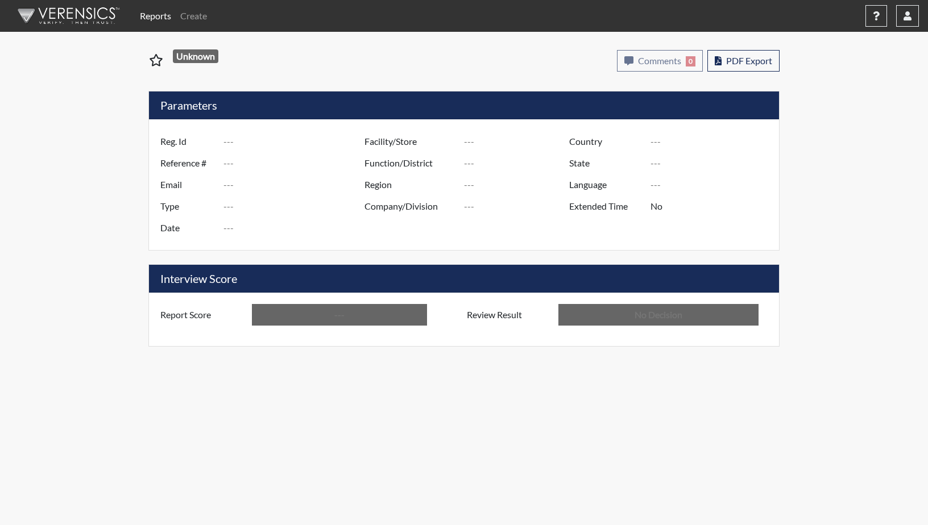
type input "TRA1456"
type input "50932"
type input "---"
type input "Corrections Pre-Employment"
type input "Aug 25, 2025"
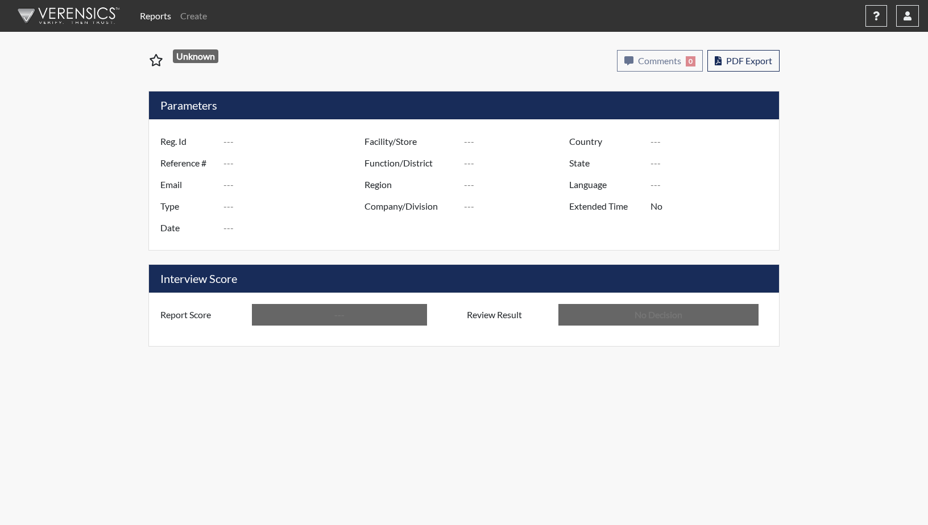
type input "GD&CP SMU*+"
type input "[GEOGRAPHIC_DATA]"
type input "[US_STATE]"
type input "English"
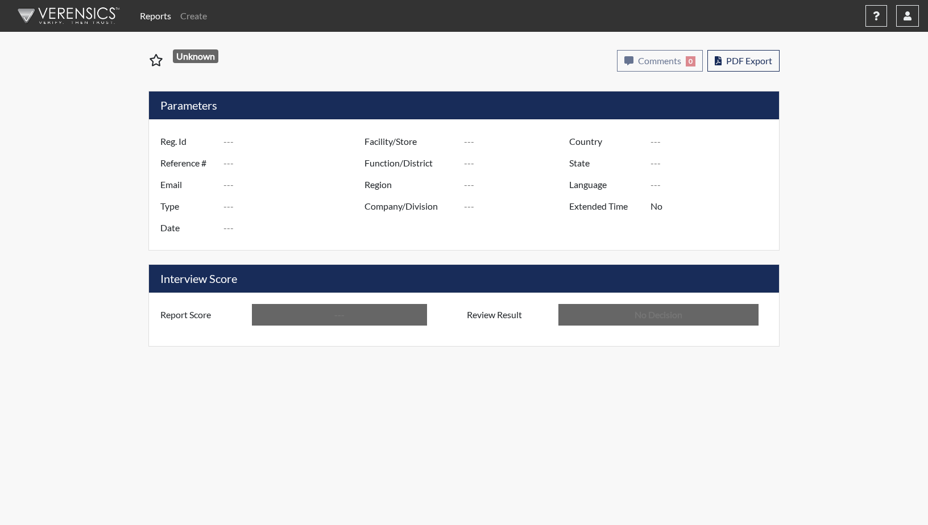
type input "Above Conditions"
type input "In Review"
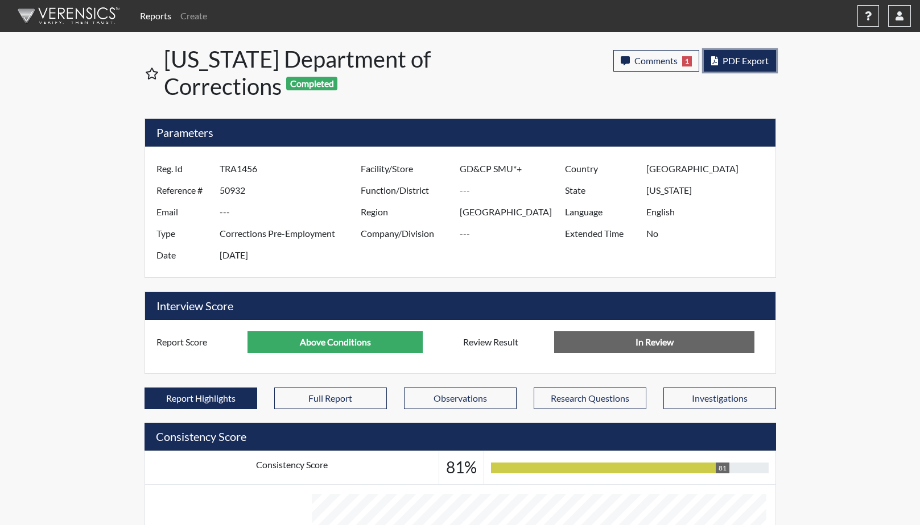
click at [752, 63] on span "PDF Export" at bounding box center [745, 60] width 46 height 11
